Goal: Information Seeking & Learning: Learn about a topic

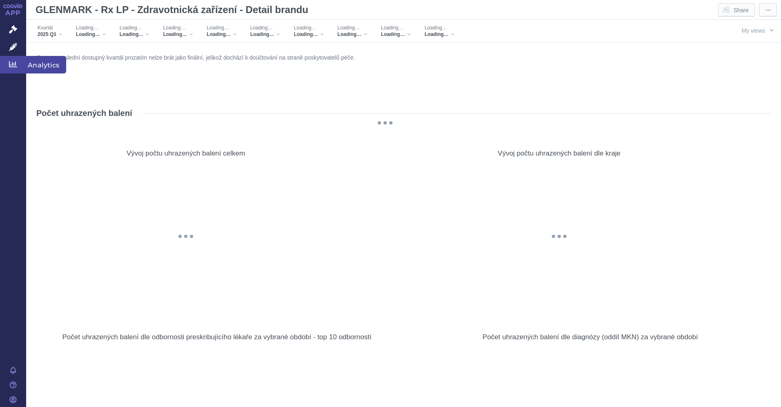
click at [14, 62] on icon at bounding box center [13, 64] width 8 height 8
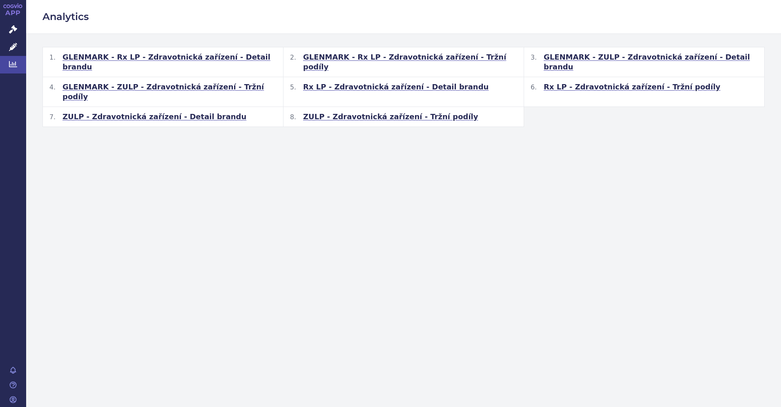
click at [237, 56] on span "GLENMARK - Rx LP - Zdravotnická zařízení - Detail brandu" at bounding box center [170, 62] width 214 height 20
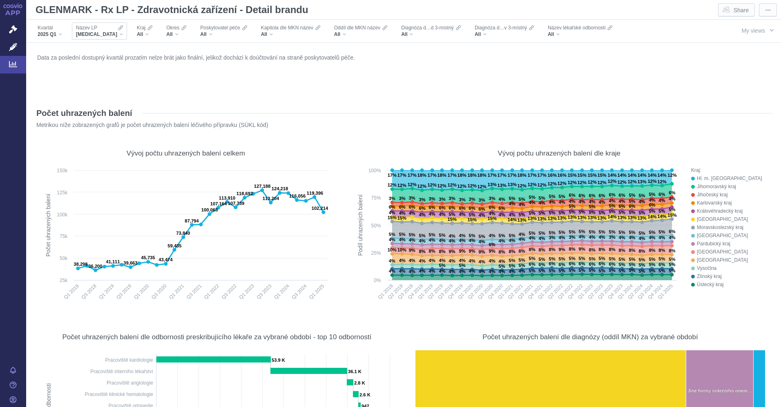
click at [100, 33] on div "XARELTO" at bounding box center [99, 34] width 47 height 7
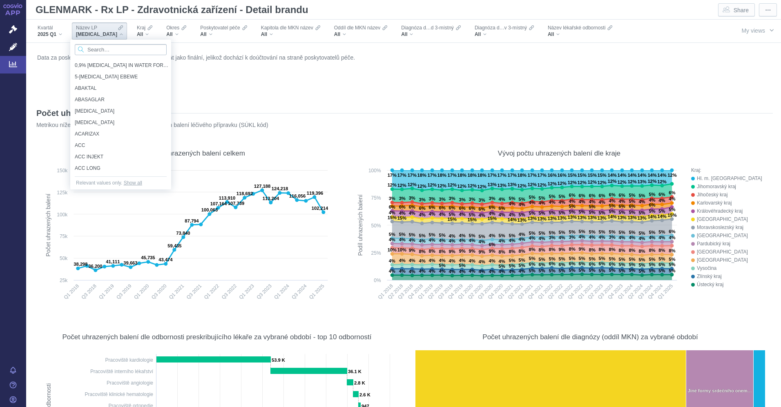
click at [105, 49] on input "Search attribute values" at bounding box center [121, 49] width 92 height 11
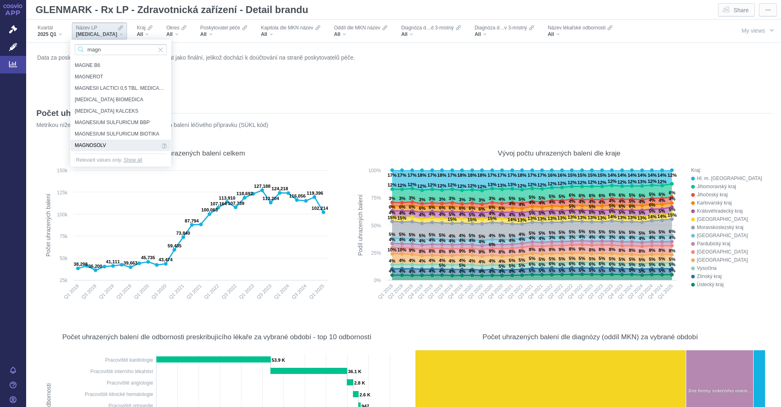
type input "magn"
click at [109, 146] on span "MAGNOSOLV" at bounding box center [117, 145] width 85 height 9
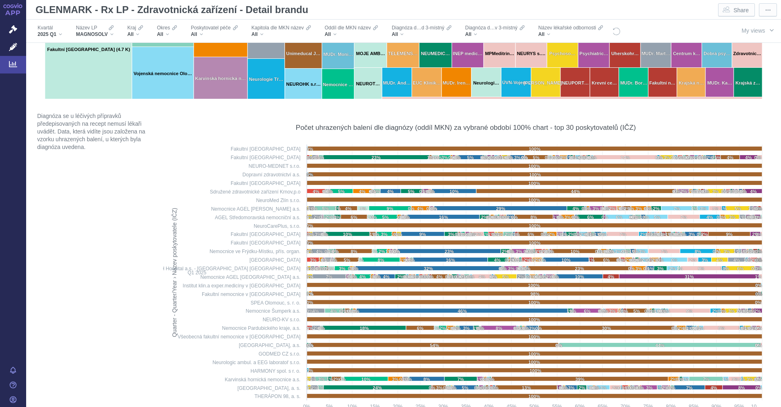
scroll to position [1022, 0]
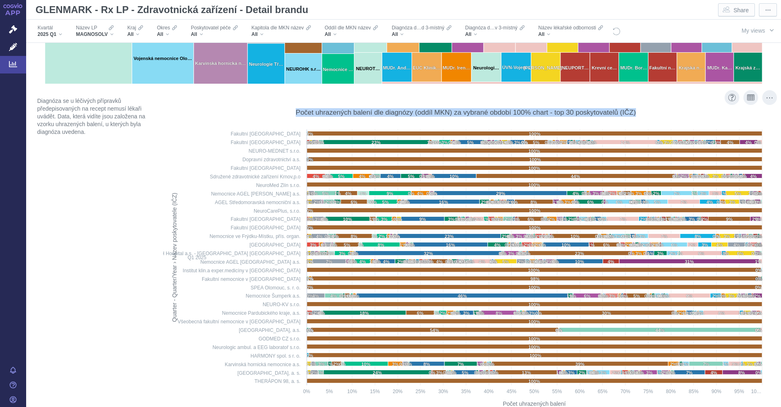
drag, startPoint x: 290, startPoint y: 113, endPoint x: 638, endPoint y: 112, distance: 348.2
click at [638, 112] on div "Počet uhrazených balení dle diagnózy (oddíl MKN) za vybrané období 100% chart -…" at bounding box center [466, 112] width 606 height 9
copy div "Počet uhrazených balení dle diagnózy (oddíl MKN) za vybrané období 100% chart -…"
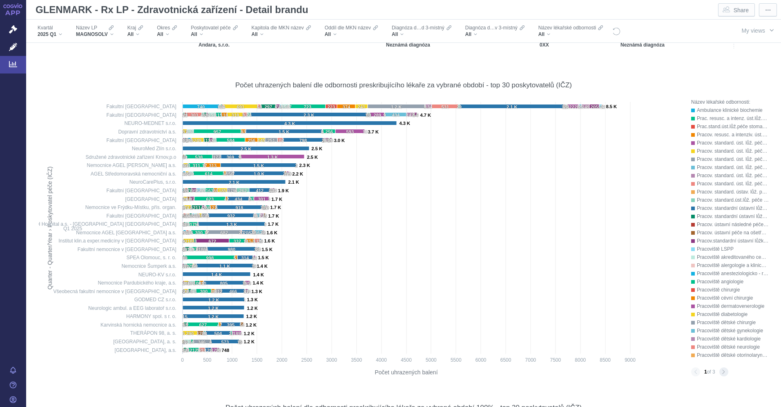
scroll to position [1716, 0]
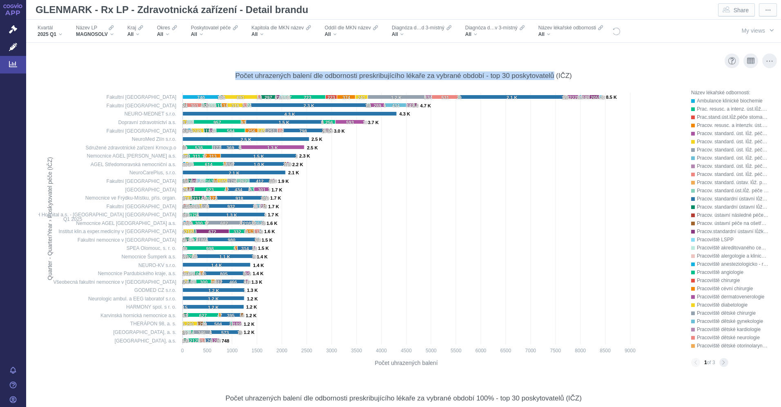
drag, startPoint x: 233, startPoint y: 75, endPoint x: 551, endPoint y: 75, distance: 317.9
click at [551, 75] on div "Počet uhrazených balení dle odbornosti preskribujícího lékaře za vybrané období…" at bounding box center [403, 76] width 337 height 9
copy div "Počet uhrazených balení dle odbornosti preskribujícího lékaře za vybrané období…"
